Goal: Task Accomplishment & Management: Manage account settings

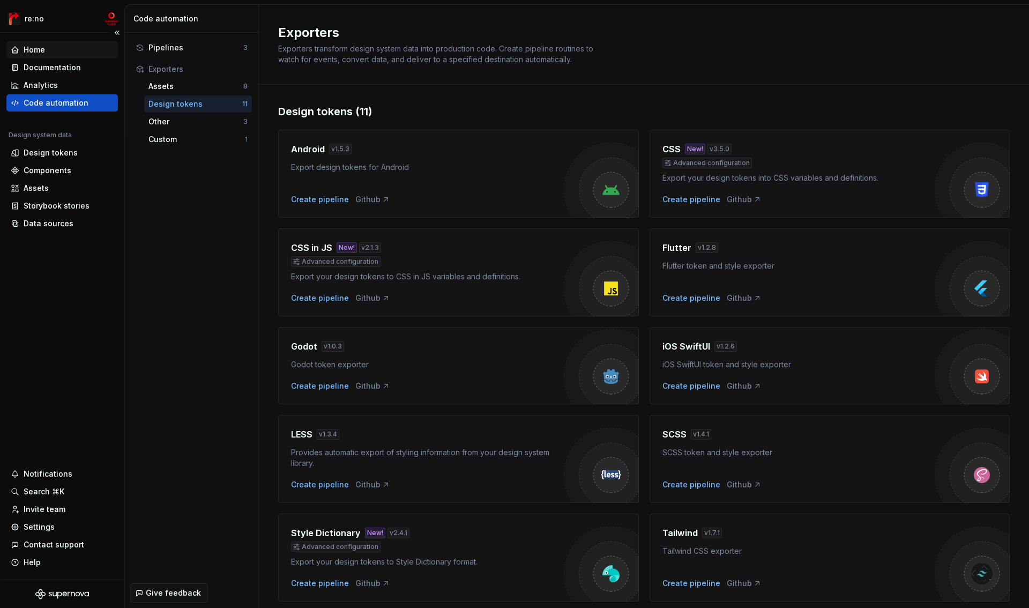
click at [63, 52] on div "Home" at bounding box center [62, 50] width 103 height 11
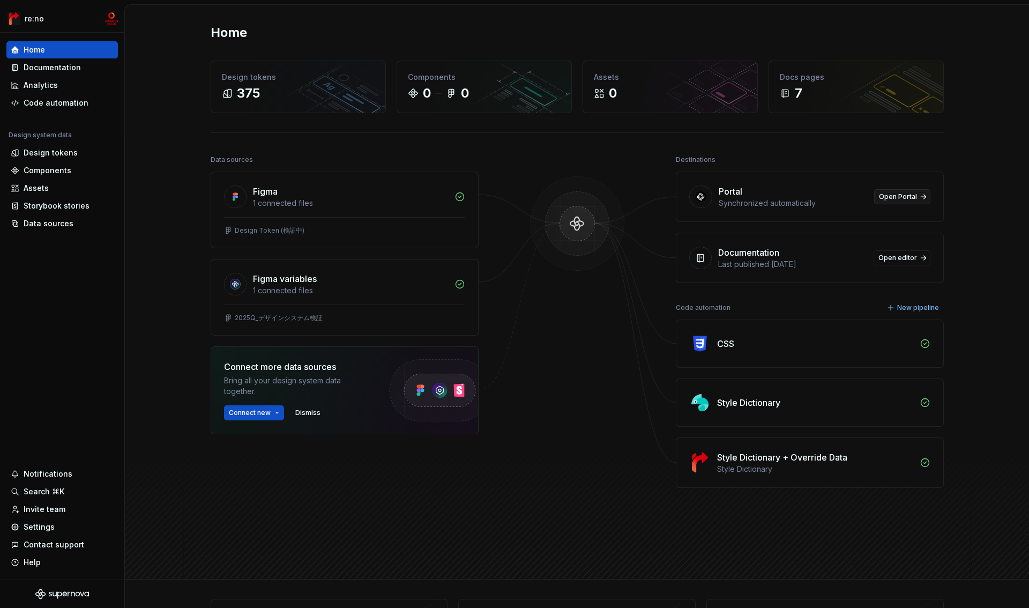
click at [909, 198] on span "Open Portal" at bounding box center [898, 196] width 38 height 9
click at [40, 524] on div "Settings" at bounding box center [39, 527] width 31 height 11
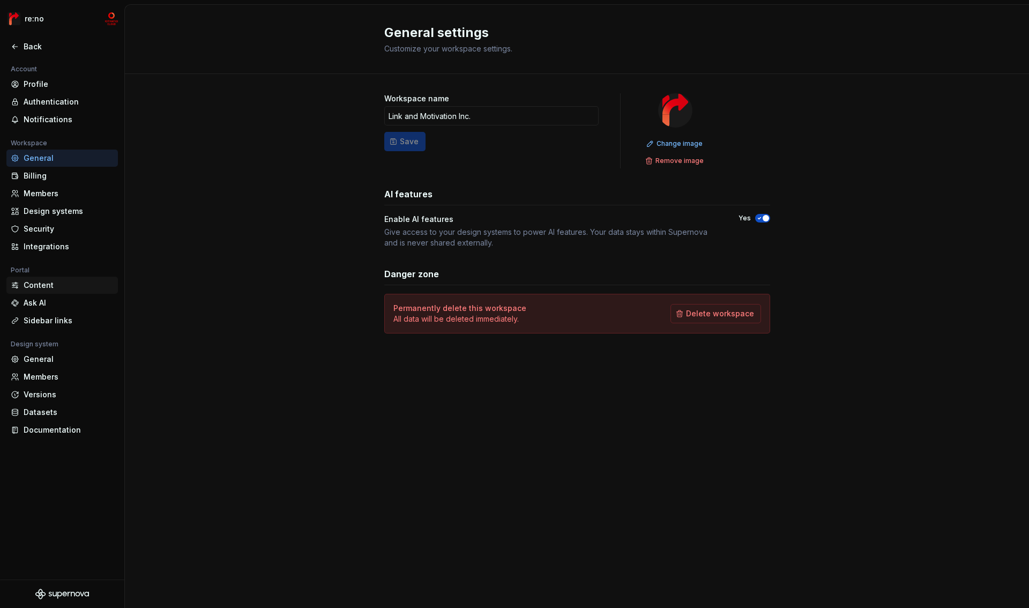
click at [41, 283] on div "Content" at bounding box center [69, 285] width 90 height 11
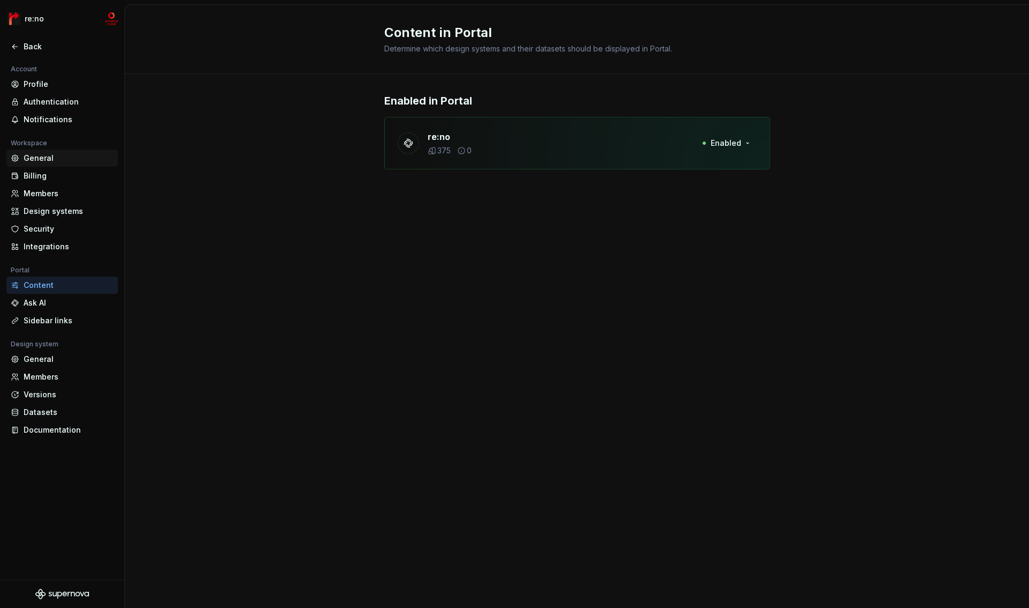
click at [58, 159] on div "General" at bounding box center [69, 158] width 90 height 11
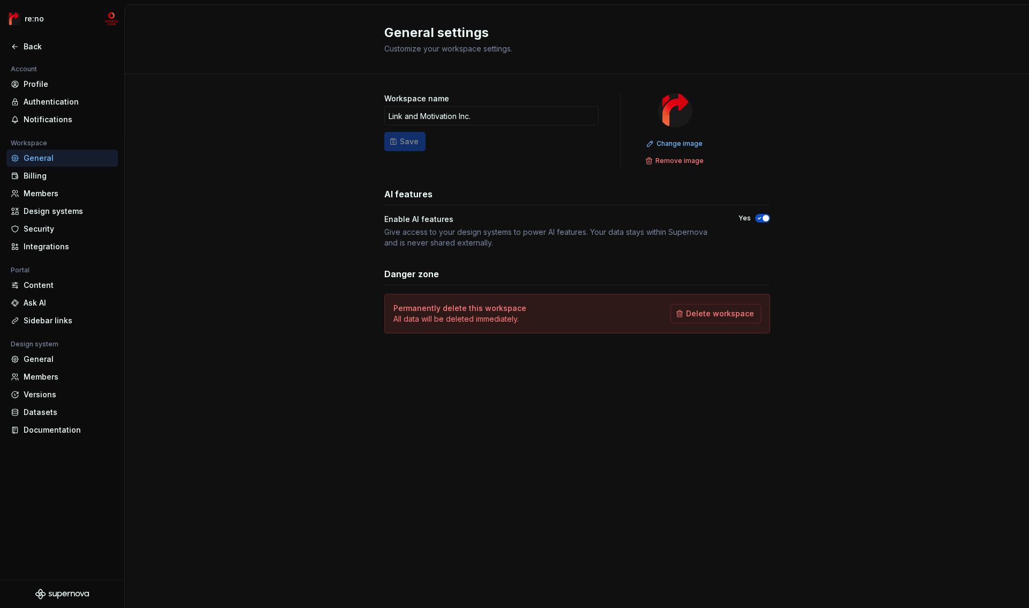
click at [387, 232] on div "Give access to your design systems to power AI features. Your data stays within…" at bounding box center [551, 237] width 335 height 21
drag, startPoint x: 384, startPoint y: 233, endPoint x: 558, endPoint y: 243, distance: 173.5
click at [558, 243] on div "Give access to your design systems to power AI features. Your data stays within…" at bounding box center [551, 237] width 335 height 21
copy div "Give access to your design systems to power AI features. Your data stays within…"
click at [50, 214] on div "Design systems" at bounding box center [69, 211] width 90 height 11
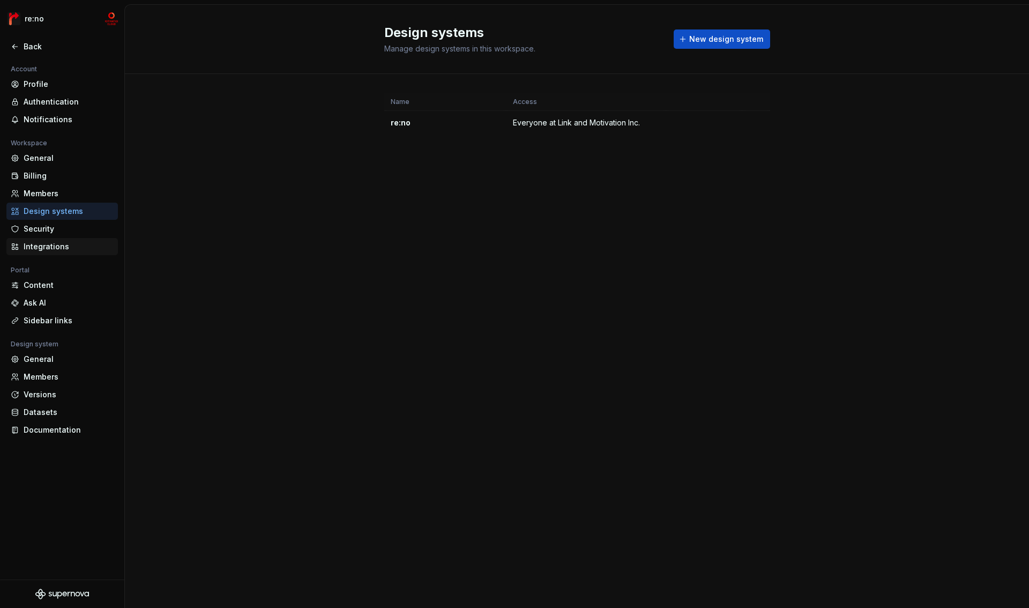
click at [53, 249] on div "Integrations" at bounding box center [69, 246] width 90 height 11
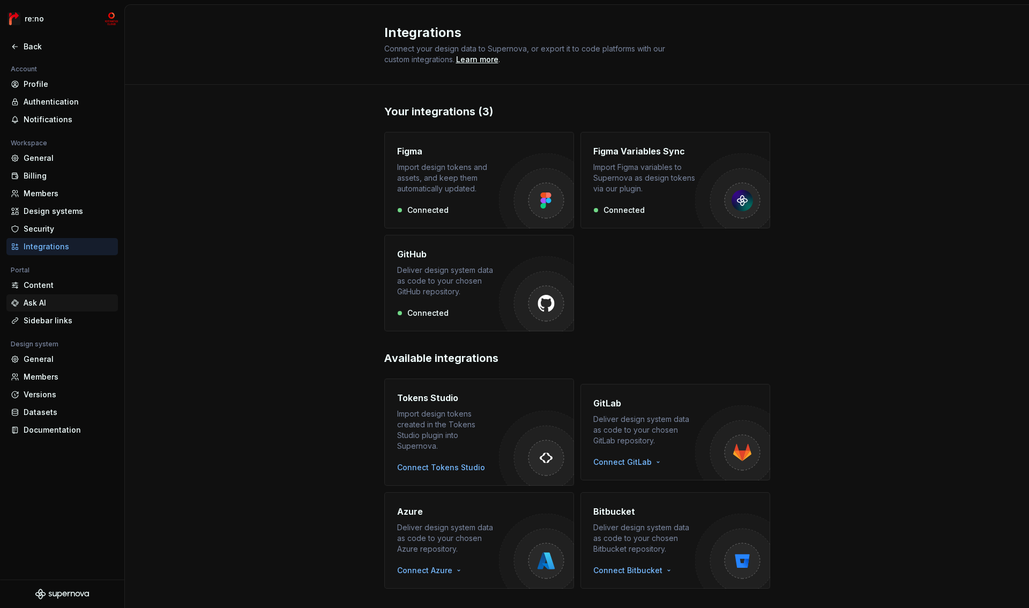
click at [52, 302] on div "Ask AI" at bounding box center [69, 303] width 90 height 11
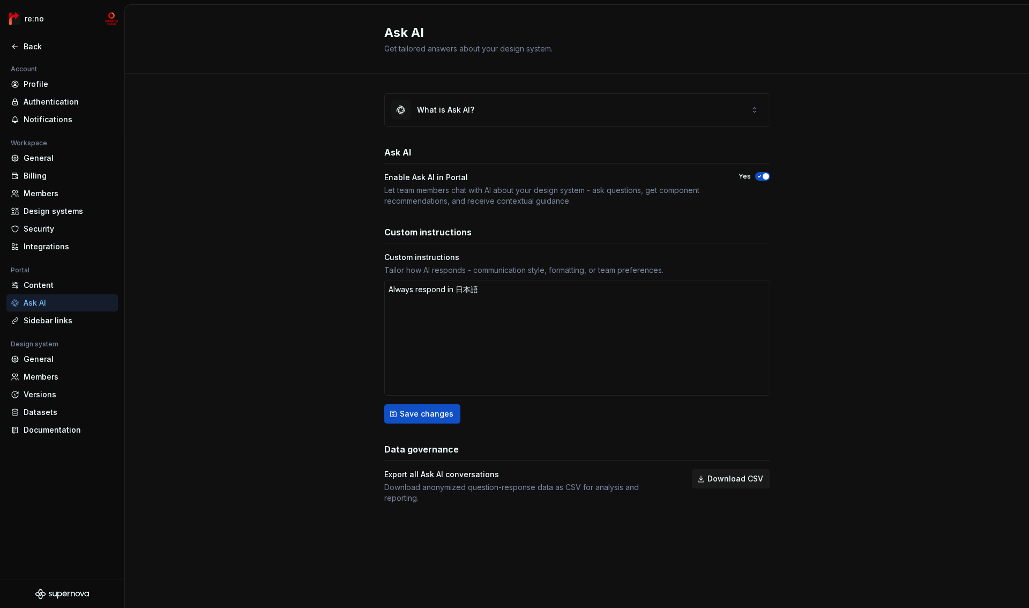
click at [317, 190] on div "What is Ask AI? Ask AI Enable Ask AI in Portal Let team members chat with AI ab…" at bounding box center [577, 309] width 905 height 470
type textarea "*"
click at [49, 362] on div "General" at bounding box center [69, 359] width 90 height 11
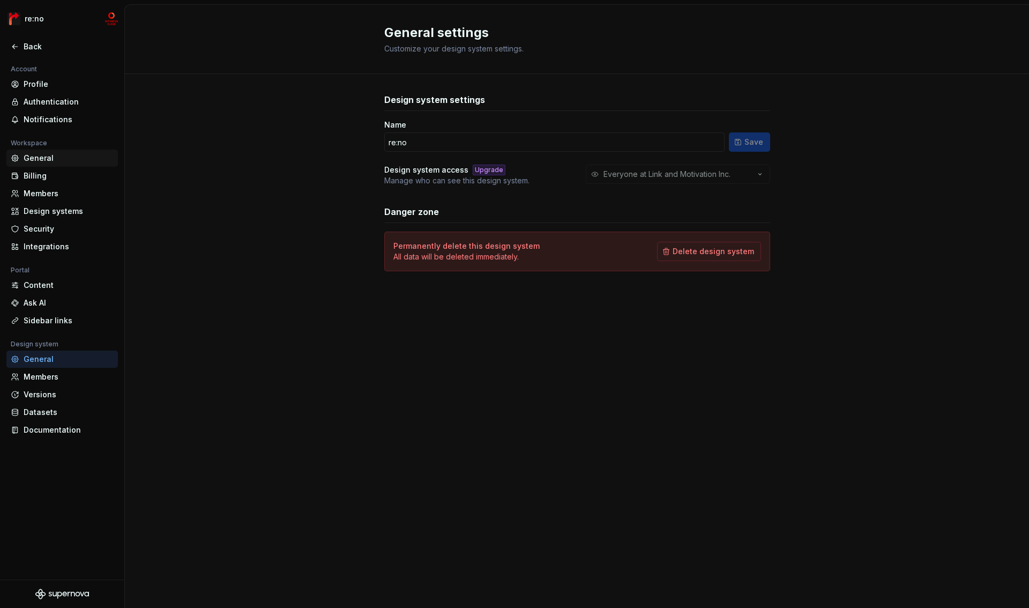
click at [42, 157] on div "General" at bounding box center [69, 158] width 90 height 11
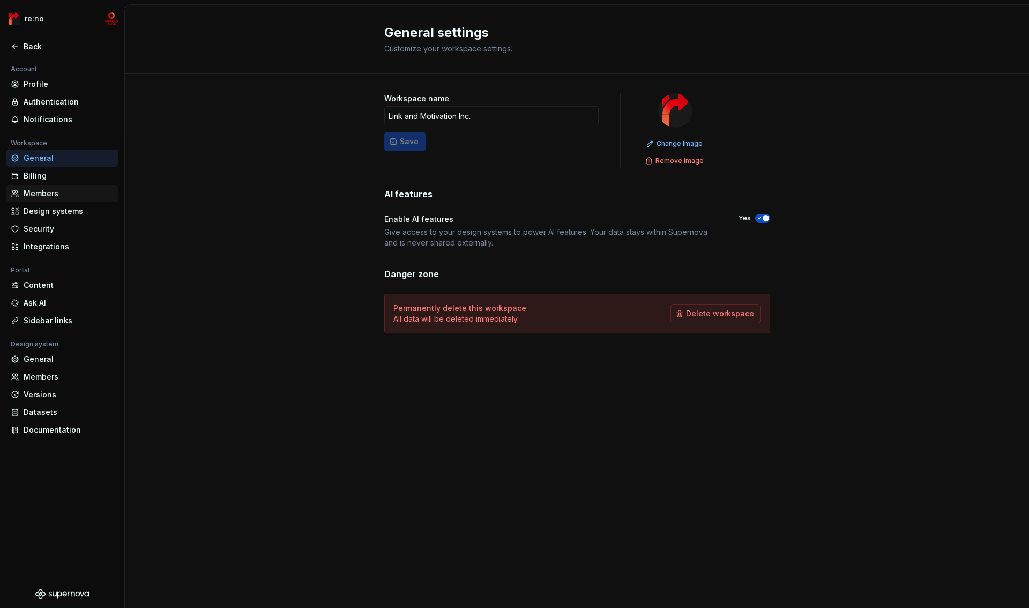
click at [42, 194] on div "Members" at bounding box center [69, 193] width 90 height 11
